Goal: Check status: Check status

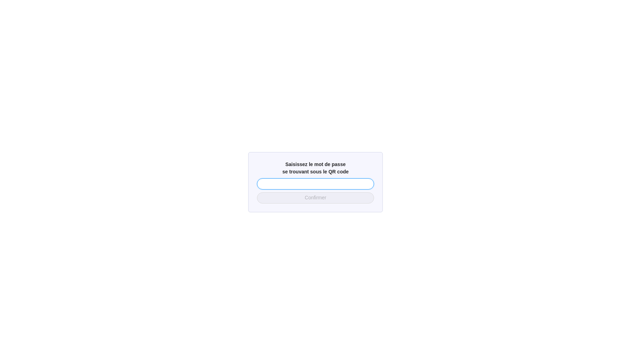
click at [261, 183] on input "text" at bounding box center [315, 183] width 117 height 11
type input "5153"
click at [297, 197] on button "Confirmer" at bounding box center [315, 197] width 117 height 11
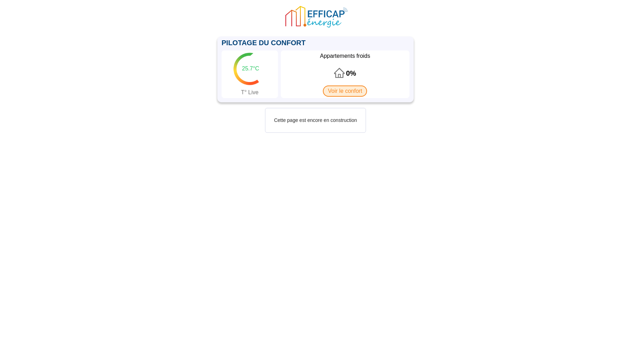
click at [341, 90] on span "Voir le confort" at bounding box center [345, 91] width 44 height 11
click at [348, 87] on span "Voir le confort" at bounding box center [345, 91] width 44 height 11
